Goal: Information Seeking & Learning: Understand process/instructions

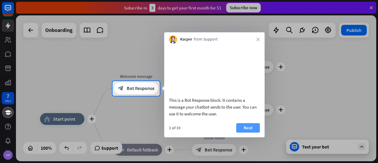
click at [250, 132] on button "Next" at bounding box center [248, 127] width 24 height 9
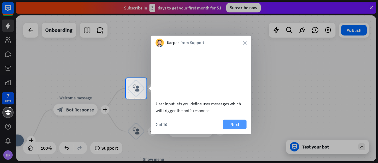
click at [227, 129] on button "Next" at bounding box center [235, 123] width 24 height 9
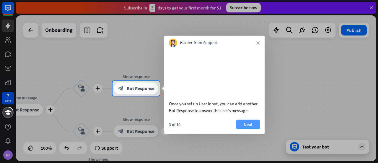
click at [250, 129] on button "Next" at bounding box center [248, 123] width 24 height 9
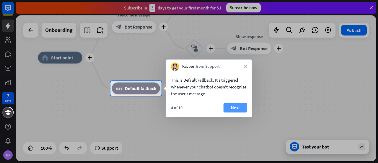
click at [238, 106] on button "Next" at bounding box center [236, 107] width 24 height 9
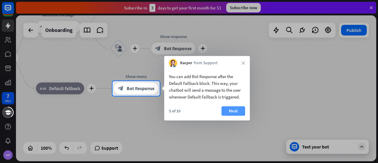
click at [237, 110] on button "Next" at bounding box center [233, 110] width 24 height 9
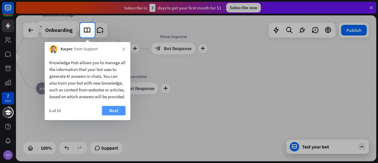
click at [112, 115] on button "Next" at bounding box center [114, 110] width 24 height 9
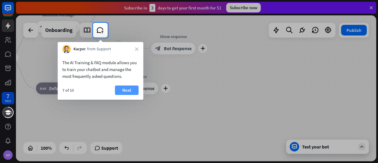
click at [132, 88] on button "Next" at bounding box center [127, 89] width 24 height 9
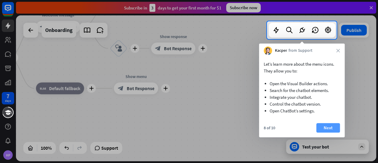
click at [331, 127] on button "Next" at bounding box center [328, 127] width 24 height 9
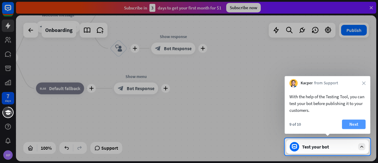
click at [352, 125] on button "Next" at bounding box center [354, 123] width 24 height 9
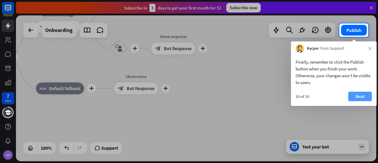
click at [361, 97] on button "Next" at bounding box center [360, 96] width 24 height 9
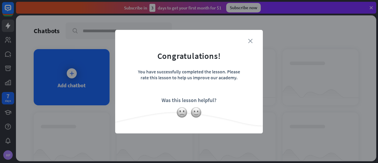
click at [251, 41] on icon "close" at bounding box center [250, 41] width 4 height 4
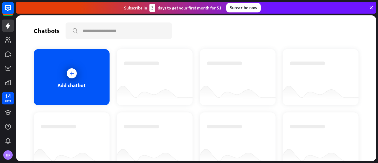
click at [94, 73] on div "Add chatbot" at bounding box center [72, 77] width 76 height 56
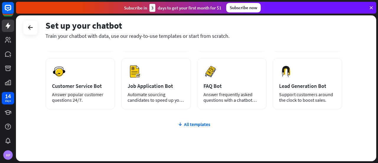
scroll to position [89, 0]
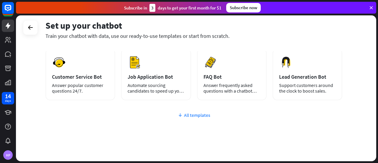
click at [202, 116] on div "All templates" at bounding box center [193, 115] width 297 height 6
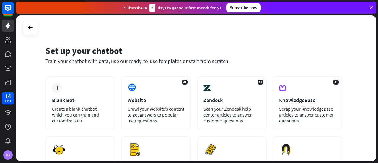
scroll to position [0, 0]
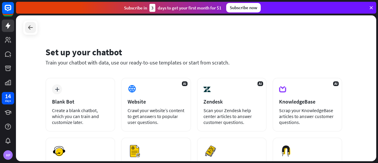
click at [30, 26] on icon at bounding box center [30, 27] width 7 height 7
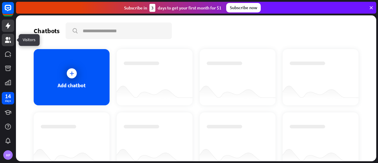
click at [11, 39] on icon at bounding box center [7, 39] width 7 height 7
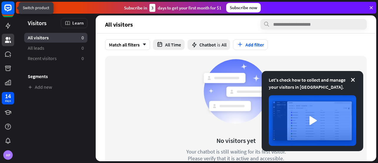
click at [10, 12] on rect at bounding box center [7, 7] width 13 height 13
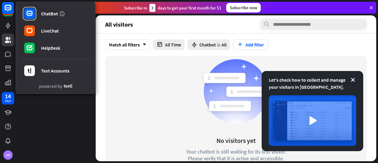
click at [113, 82] on div "No visitors yet Your chatbot is still waiting for its first visitor. Please ver…" at bounding box center [236, 117] width 262 height 123
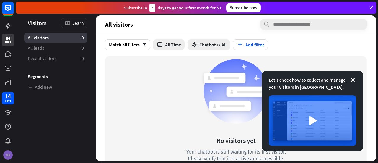
click at [13, 151] on div "HP" at bounding box center [8, 155] width 12 height 12
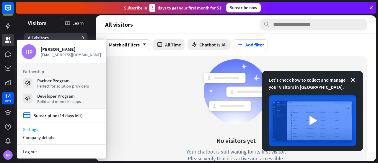
click at [41, 128] on link "Settings" at bounding box center [61, 129] width 89 height 8
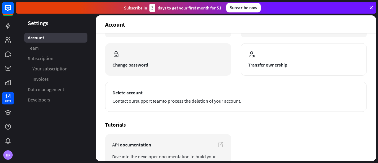
scroll to position [89, 0]
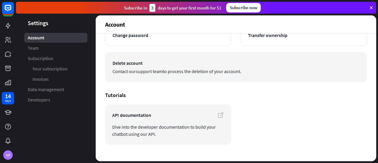
click at [141, 69] on link "support team" at bounding box center [149, 71] width 27 height 6
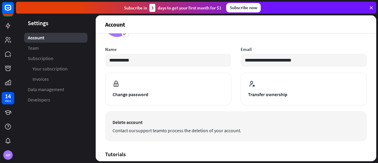
scroll to position [0, 0]
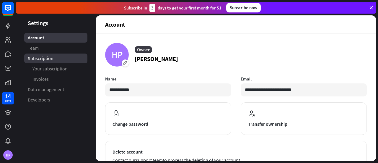
click at [34, 61] on span "Subscription" at bounding box center [41, 58] width 26 height 6
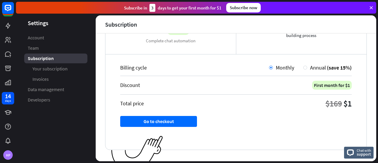
scroll to position [145, 0]
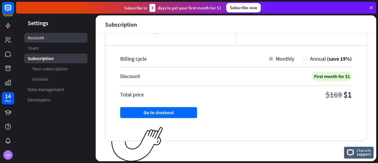
click at [34, 38] on span "Account" at bounding box center [36, 38] width 16 height 6
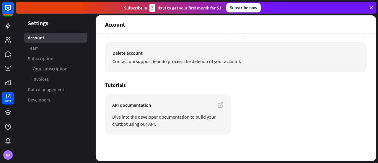
scroll to position [10, 0]
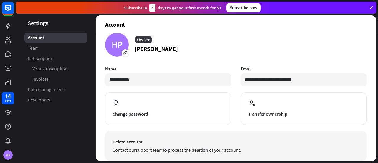
click at [200, 148] on span "Contact our support team to process the deletion of your account." at bounding box center [236, 149] width 247 height 7
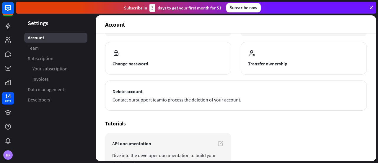
scroll to position [69, 0]
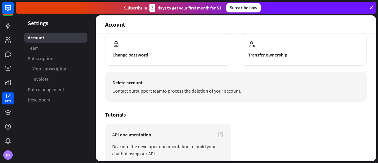
click at [150, 90] on link "support team" at bounding box center [149, 91] width 27 height 6
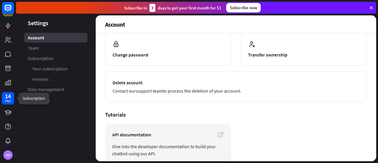
click at [8, 98] on div "14" at bounding box center [8, 95] width 6 height 5
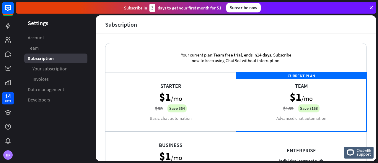
click at [372, 9] on icon at bounding box center [371, 7] width 5 height 5
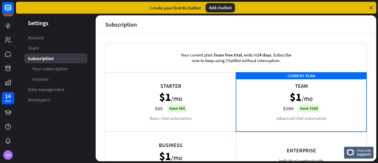
click at [371, 10] on div "Create your first AI chatbot Add chatbot" at bounding box center [196, 8] width 360 height 12
click at [372, 9] on icon at bounding box center [371, 7] width 5 height 5
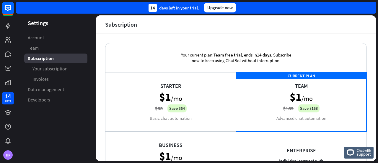
click at [372, 9] on div "14 days left in your trial. Upgrade now" at bounding box center [196, 8] width 360 height 12
click at [8, 123] on icon at bounding box center [7, 126] width 7 height 7
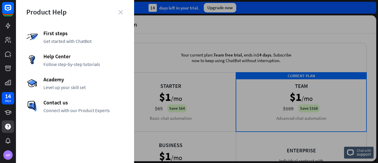
click at [121, 13] on icon "close" at bounding box center [120, 12] width 4 height 4
